Goal: Task Accomplishment & Management: Manage account settings

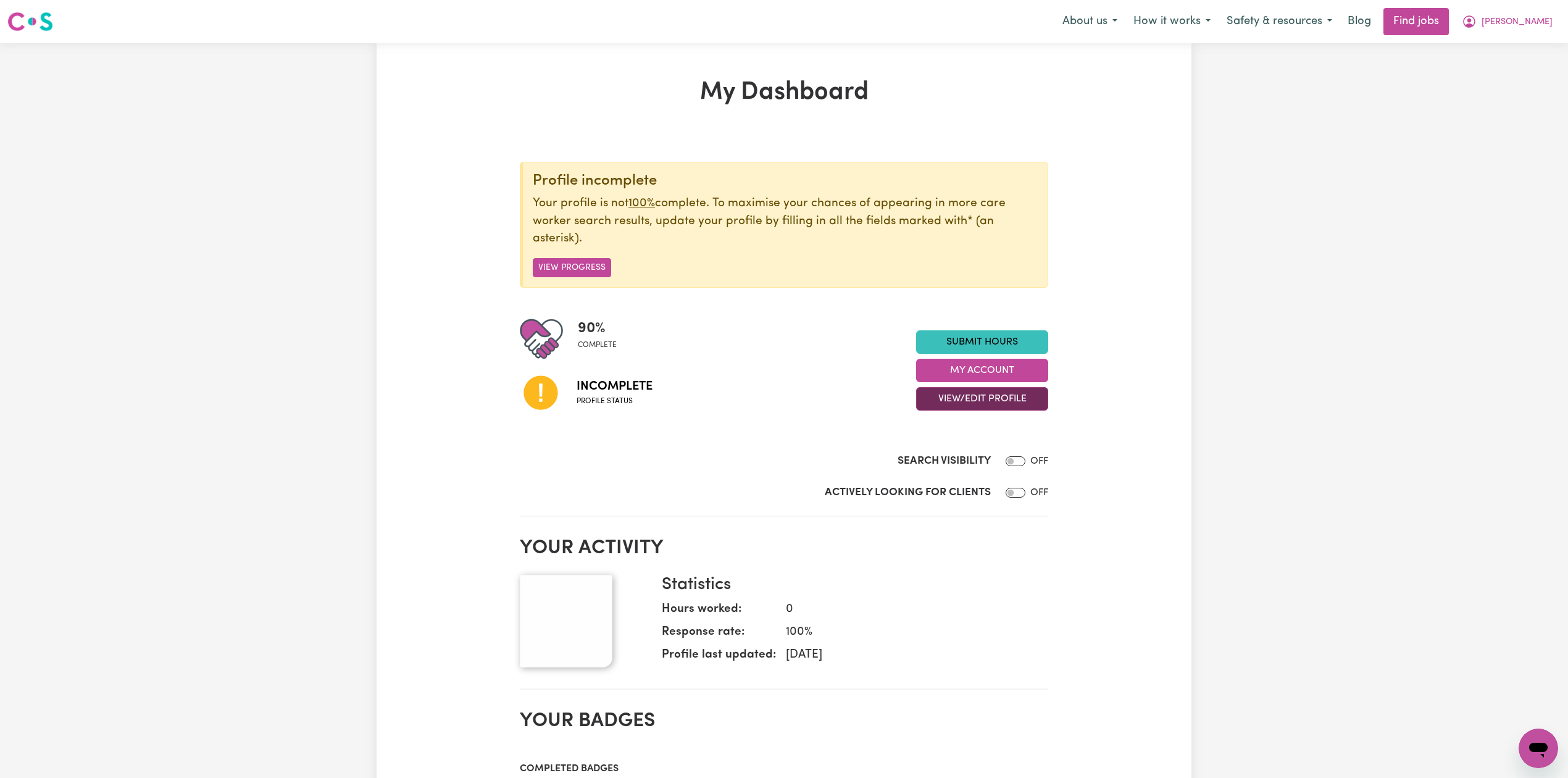
drag, startPoint x: 1014, startPoint y: 406, endPoint x: 1015, endPoint y: 413, distance: 7.1
click at [1013, 406] on button "View/Edit Profile" at bounding box center [982, 398] width 132 height 23
click at [971, 450] on link "Edit Profile" at bounding box center [974, 456] width 115 height 25
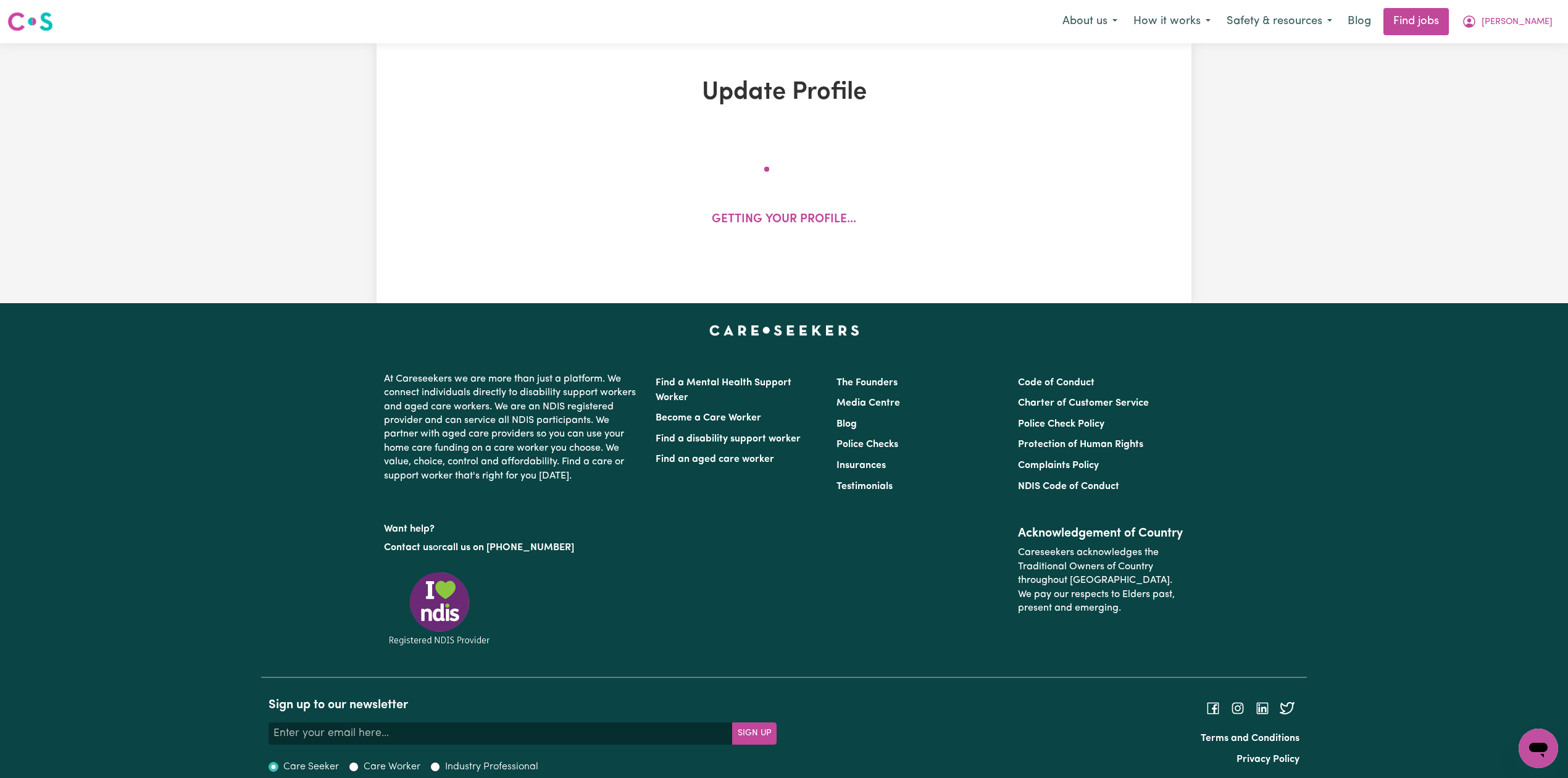
select select "[DEMOGRAPHIC_DATA]"
select select "Student Visa"
select select "Studying a healthcare related degree or qualification"
select select "40"
select select "60"
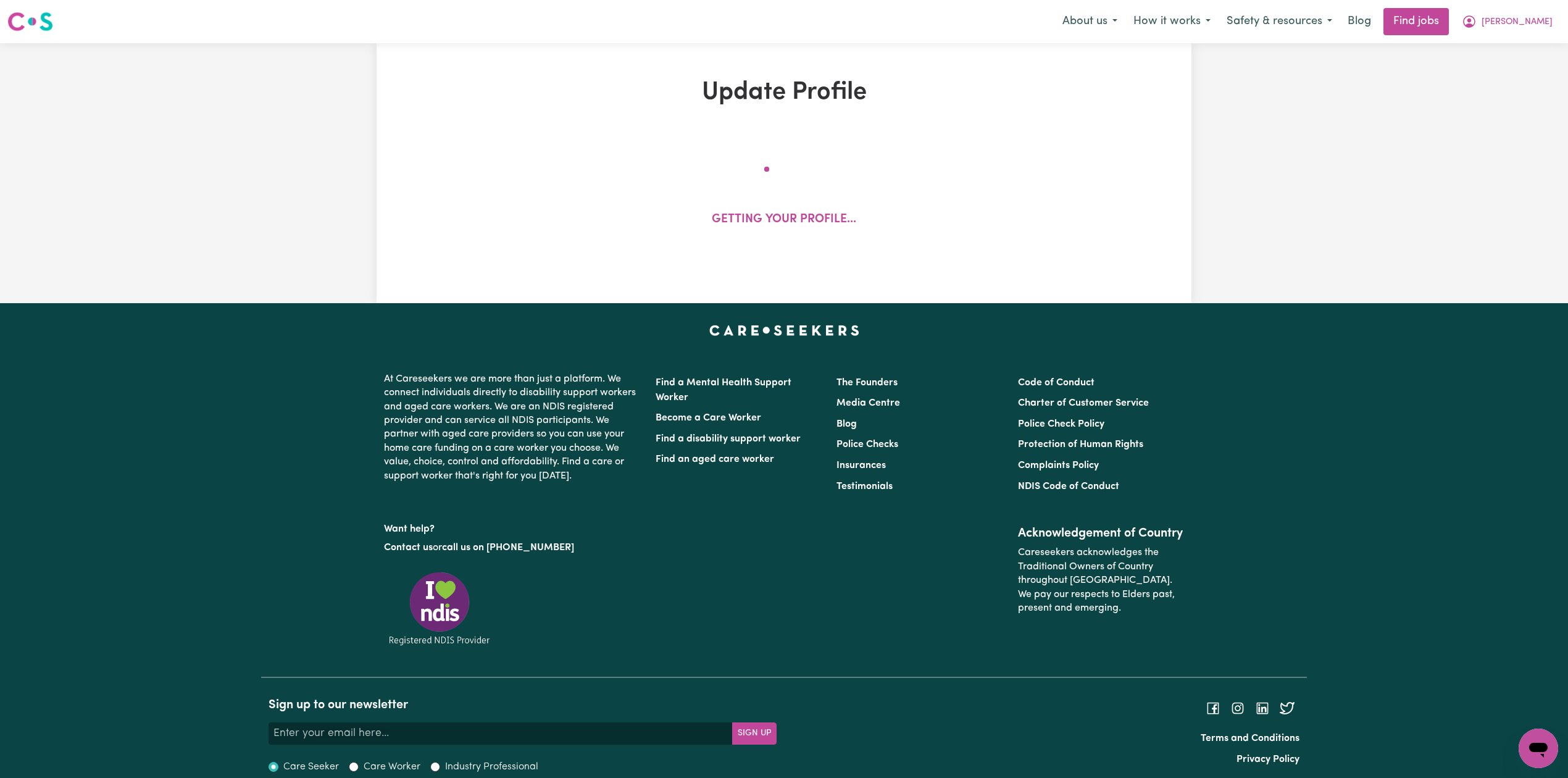
select select "65"
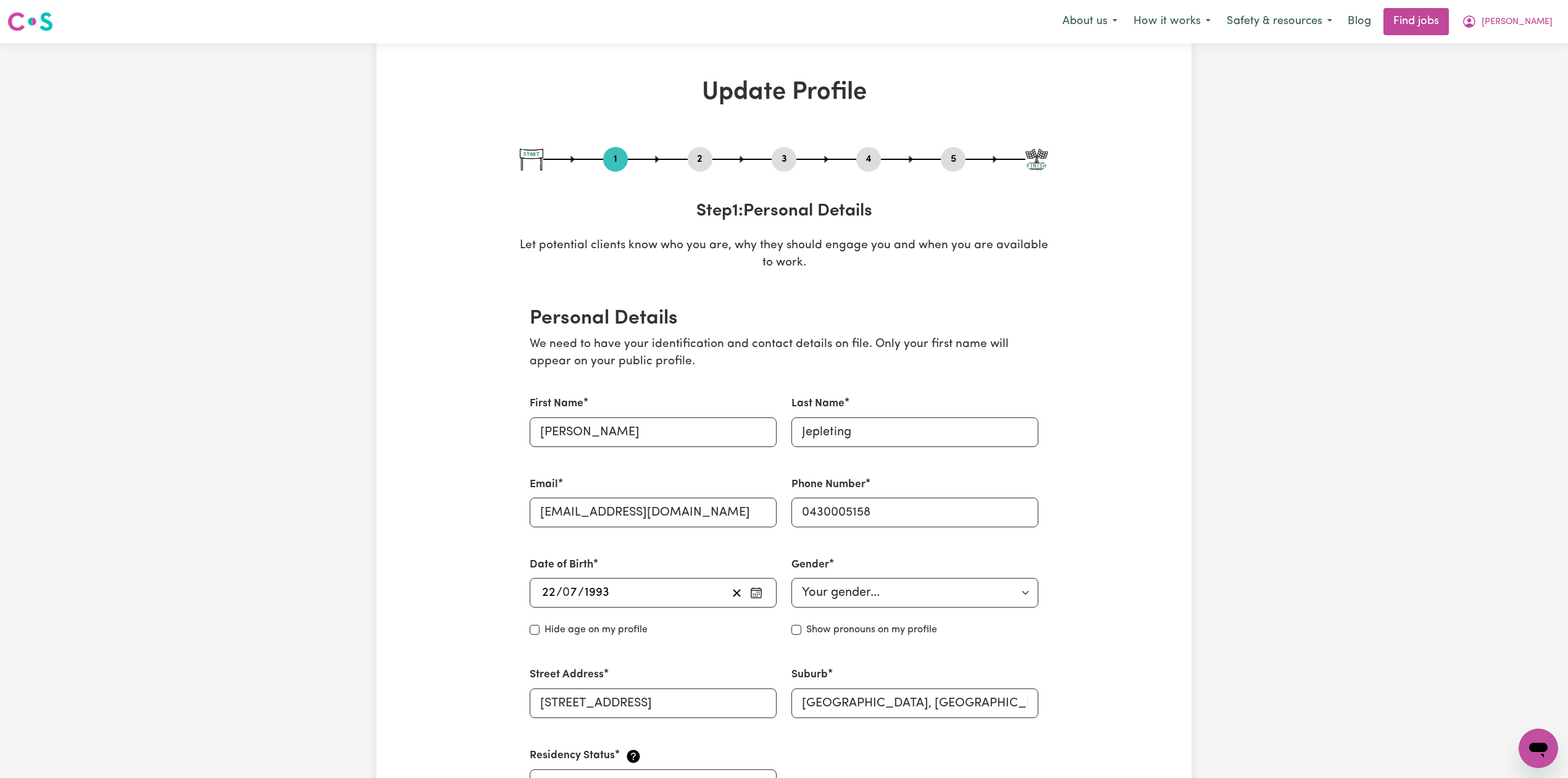
click at [699, 161] on button "2" at bounding box center [700, 159] width 25 height 16
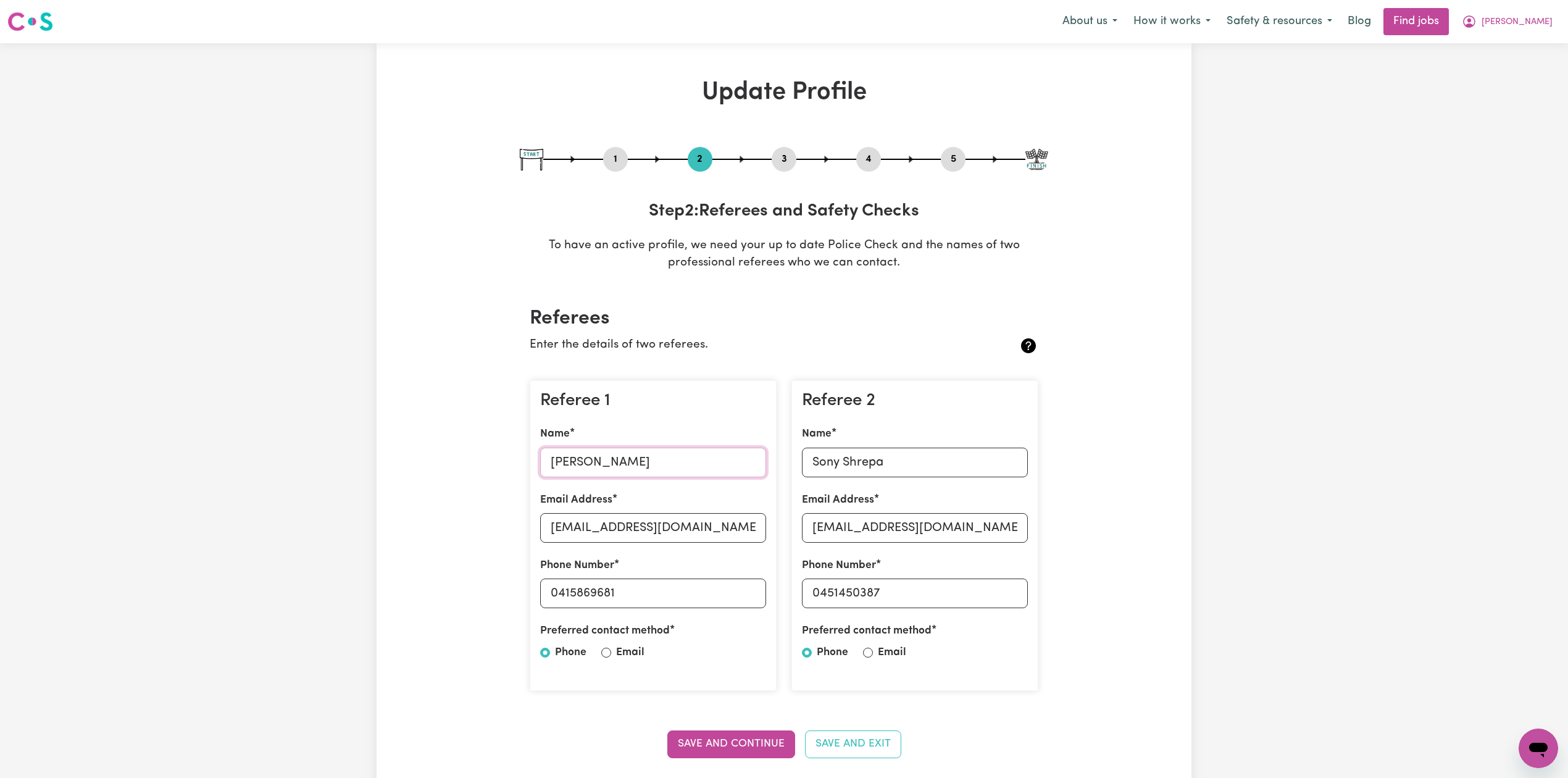
click at [591, 473] on input "[PERSON_NAME]" at bounding box center [653, 462] width 226 height 29
